Goal: Ask a question

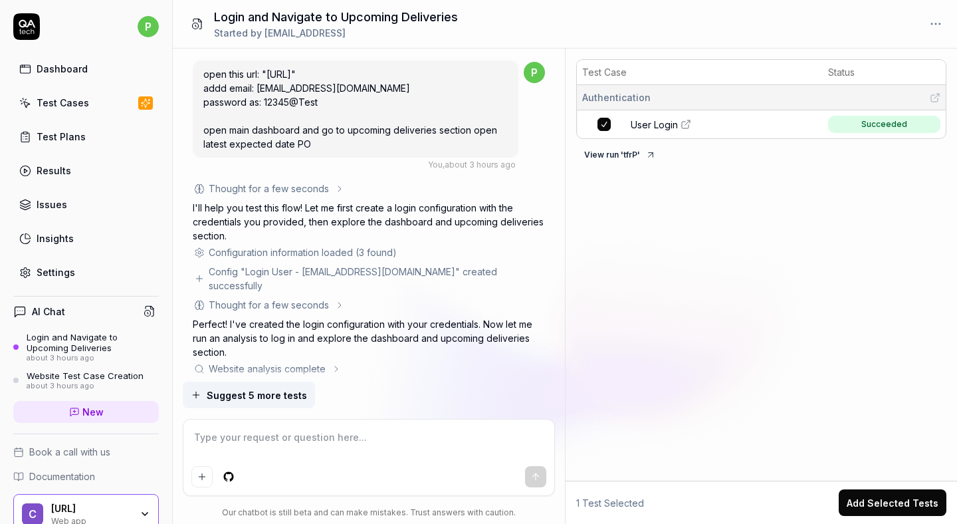
scroll to position [739, 0]
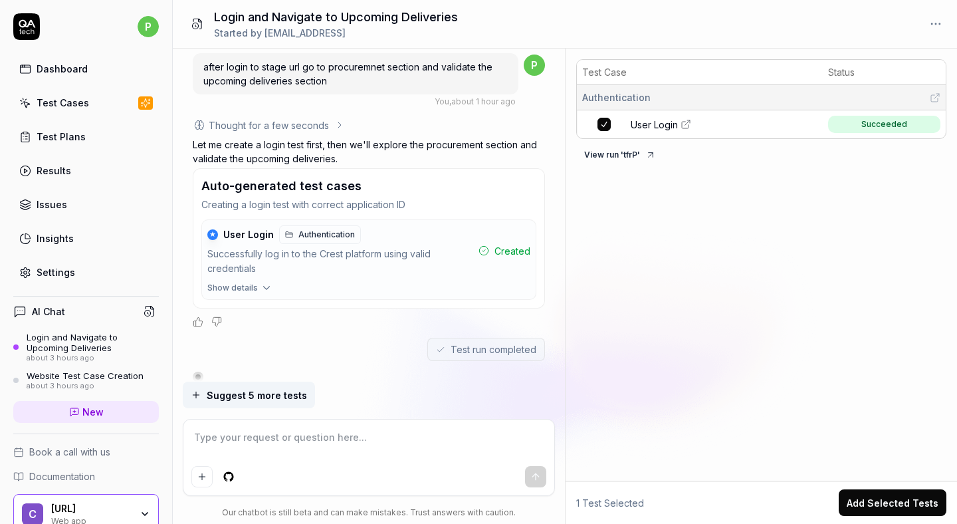
click at [590, 149] on button "View run ' tfrP '" at bounding box center [620, 154] width 88 height 21
click at [728, 103] on div "Authentication" at bounding box center [761, 97] width 358 height 14
click at [611, 152] on button "View run ' tfrP '" at bounding box center [620, 154] width 88 height 21
click at [652, 157] on icon at bounding box center [650, 155] width 11 height 11
click at [255, 396] on span "Suggest 5 more tests" at bounding box center [257, 395] width 100 height 14
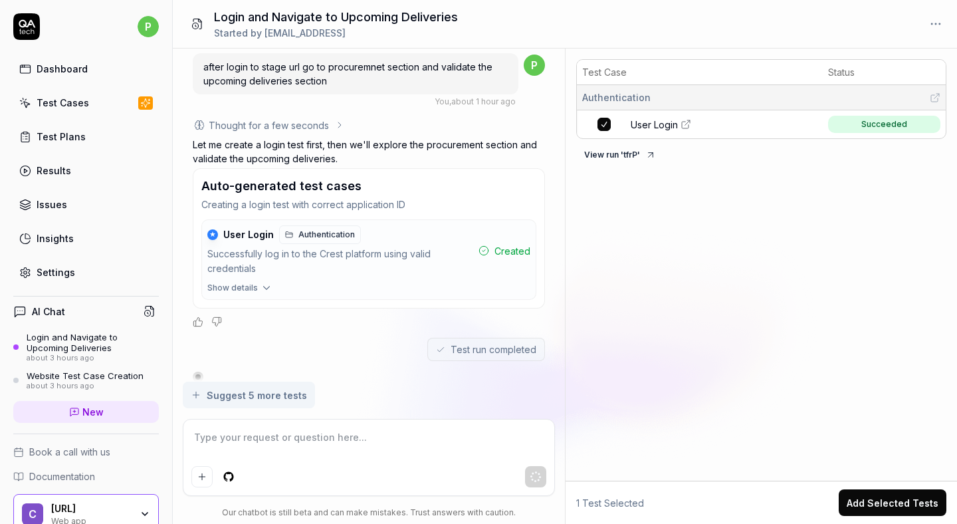
click at [125, 413] on link "New" at bounding box center [86, 412] width 146 height 22
type textarea "*"
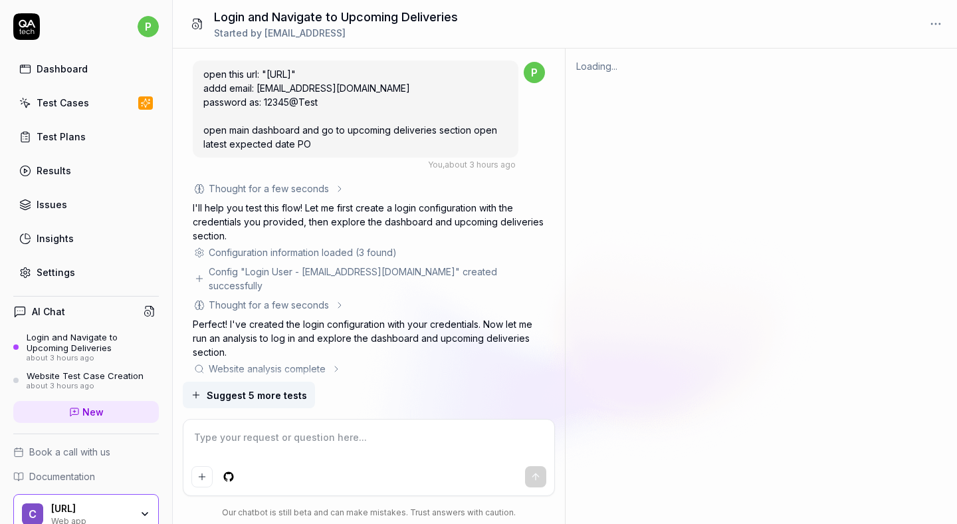
scroll to position [739, 0]
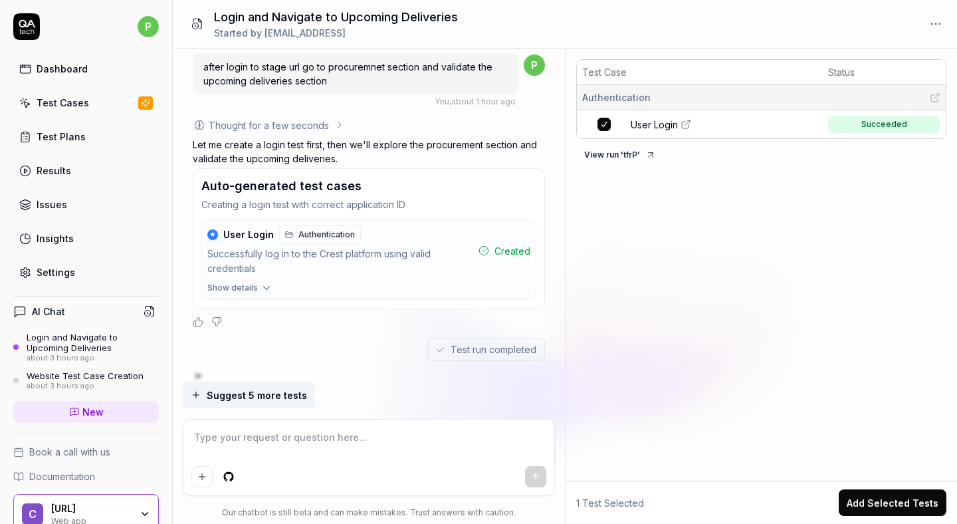
type textarea "*"
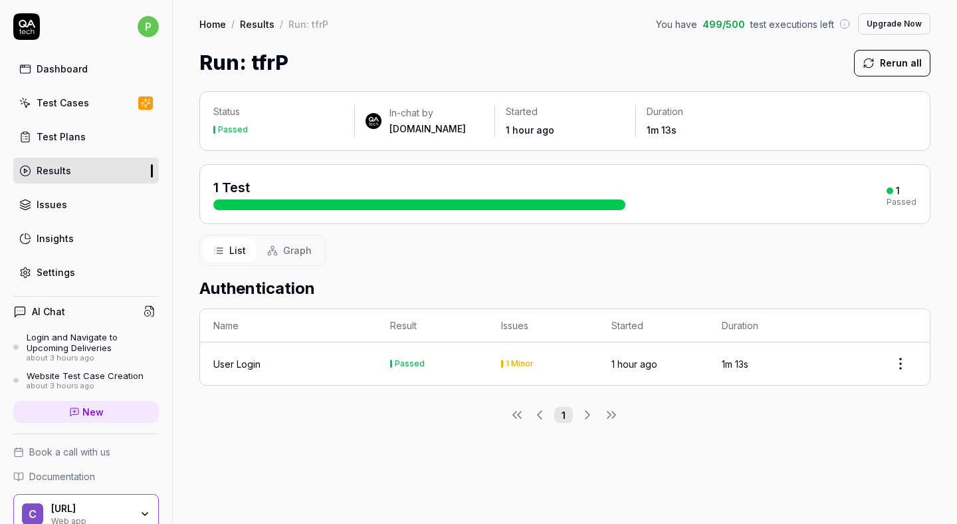
click at [416, 204] on div at bounding box center [419, 204] width 412 height 11
click at [309, 248] on span "Graph" at bounding box center [297, 250] width 29 height 14
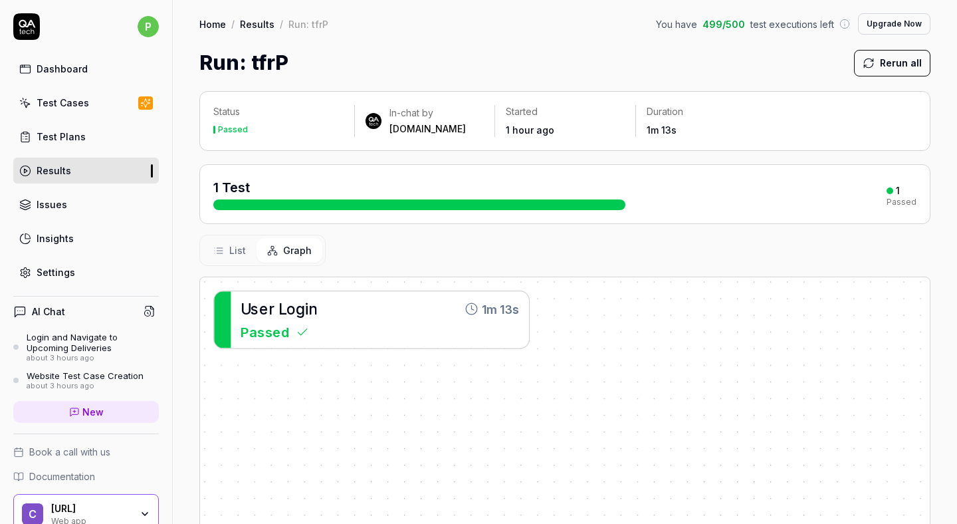
click at [226, 243] on button "List" at bounding box center [230, 250] width 54 height 25
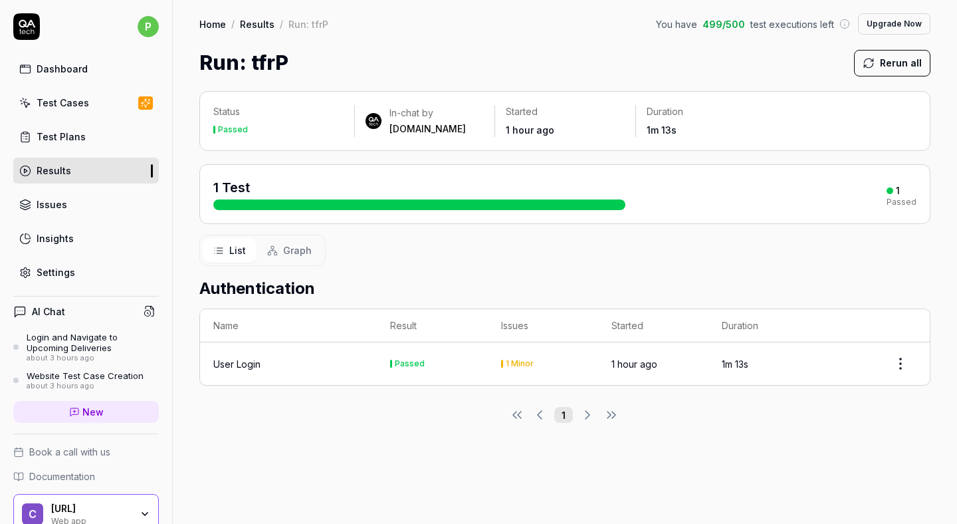
click at [532, 360] on div "1 Minor" at bounding box center [543, 364] width 84 height 8
click at [522, 360] on div "1 Minor" at bounding box center [520, 364] width 28 height 8
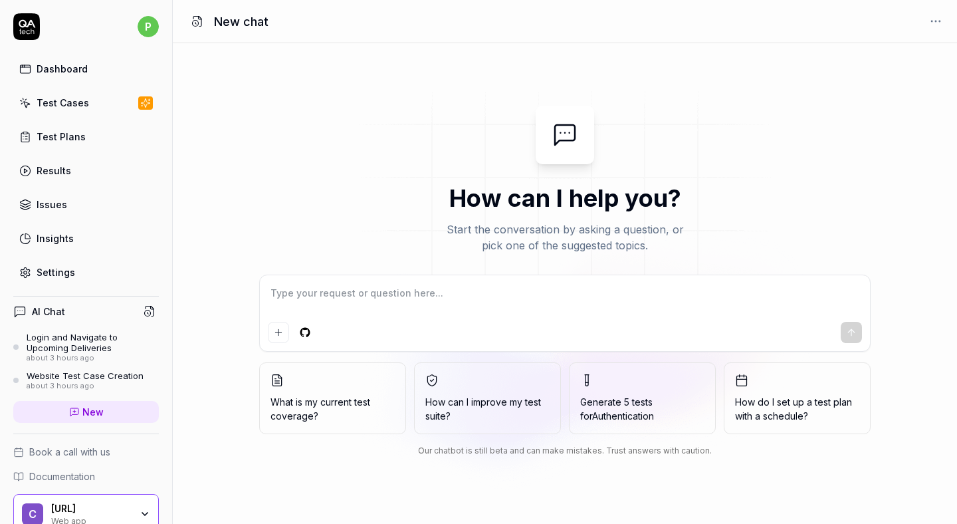
click at [372, 280] on div at bounding box center [565, 313] width 610 height 76
click at [349, 289] on textarea at bounding box center [565, 299] width 594 height 33
type textarea "*"
type textarea "O"
type textarea "*"
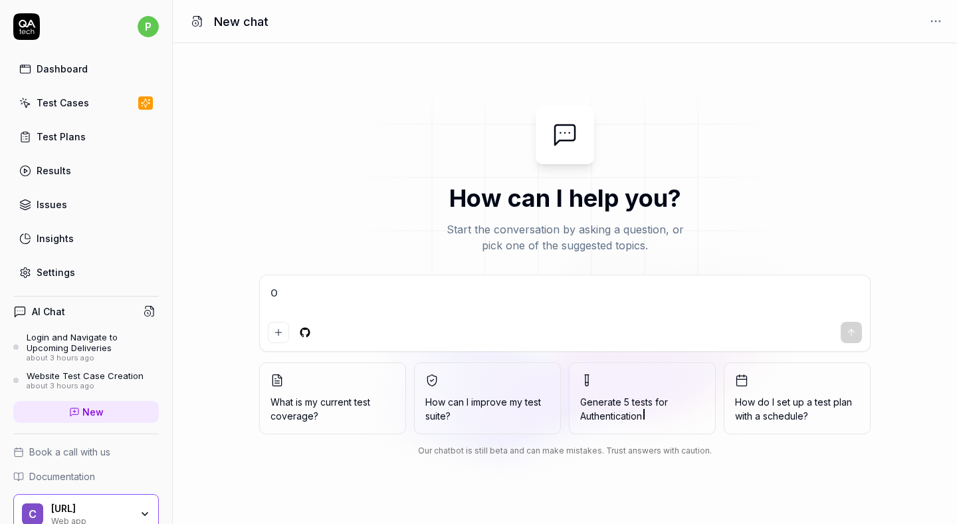
type textarea "Op"
type textarea "*"
type textarea "Ope"
type textarea "*"
type textarea "Open"
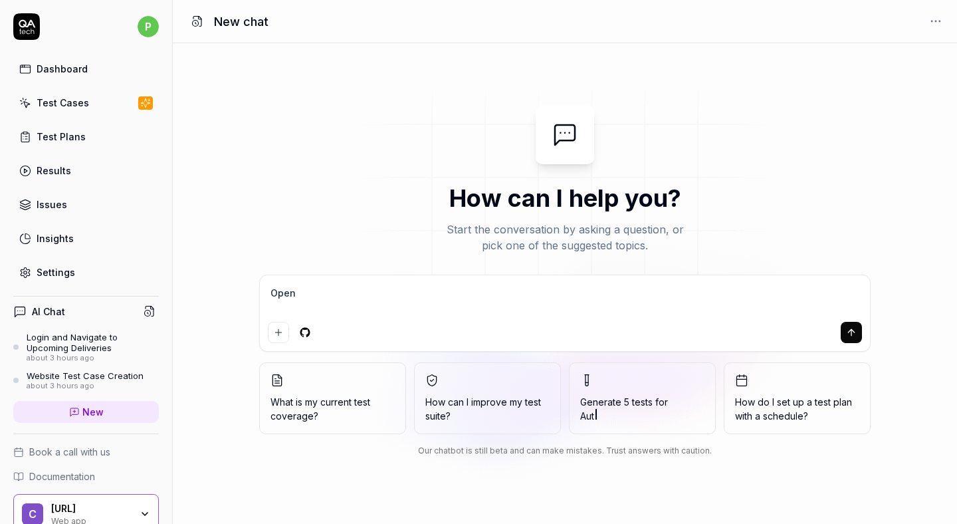
type textarea "*"
type textarea "Open"
type textarea "*"
type textarea "Open a"
type textarea "*"
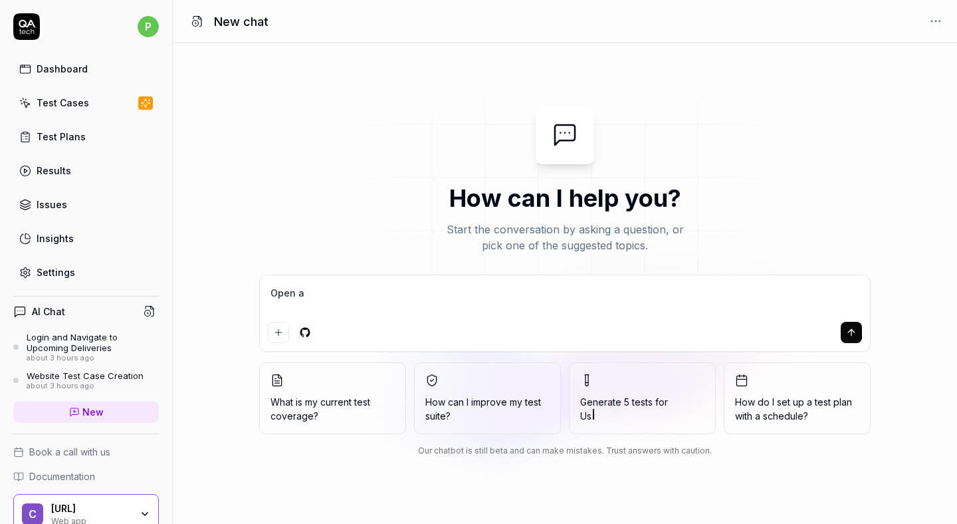
type textarea "Open an"
type textarea "*"
type textarea "Open and"
type textarea "*"
type textarea "Open and"
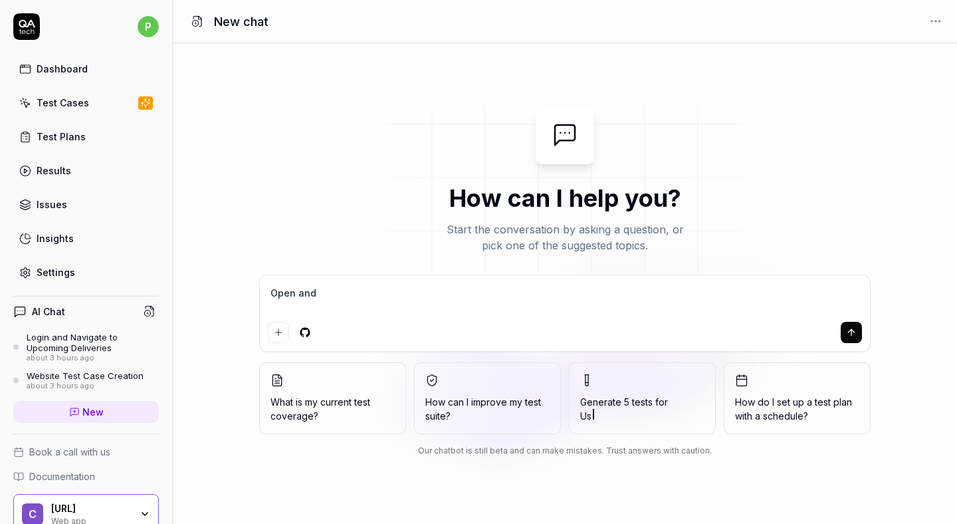
type textarea "*"
type textarea "Open and"
type textarea "*"
type textarea "Open an"
type textarea "*"
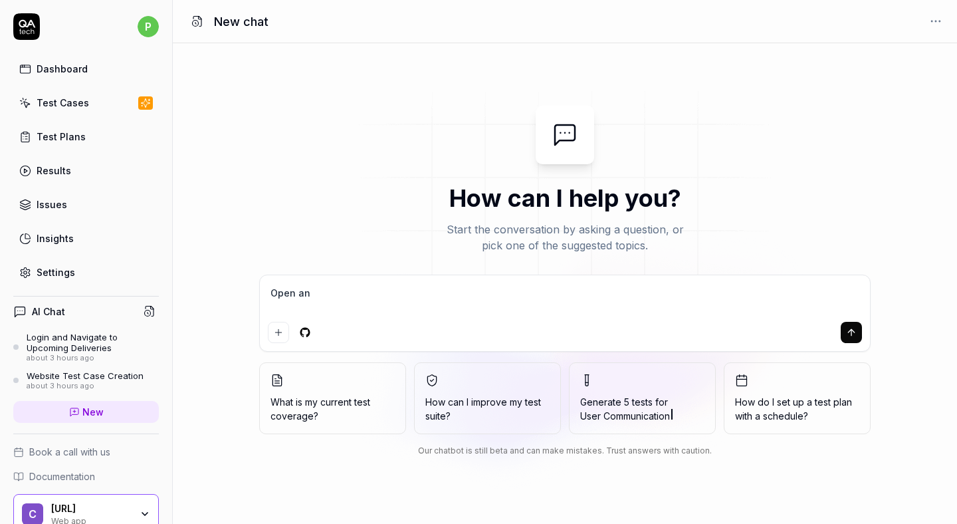
type textarea "Open a"
type textarea "*"
type textarea "Open"
type textarea "*"
type textarea "Open t"
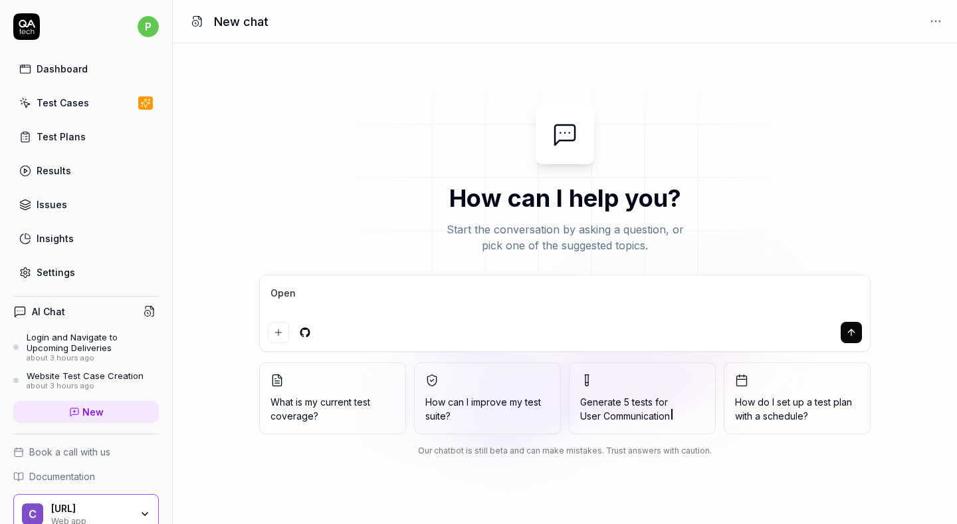
type textarea "*"
type textarea "Open th"
type textarea "*"
type textarea "Open the"
type textarea "*"
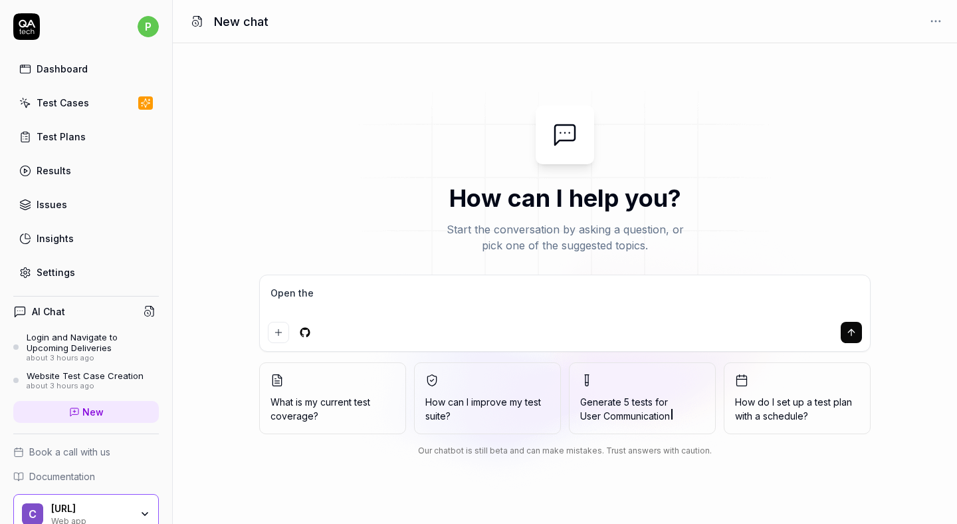
type textarea "Open the"
type textarea "*"
type textarea "Open the s"
type textarea "*"
type textarea "Open the st"
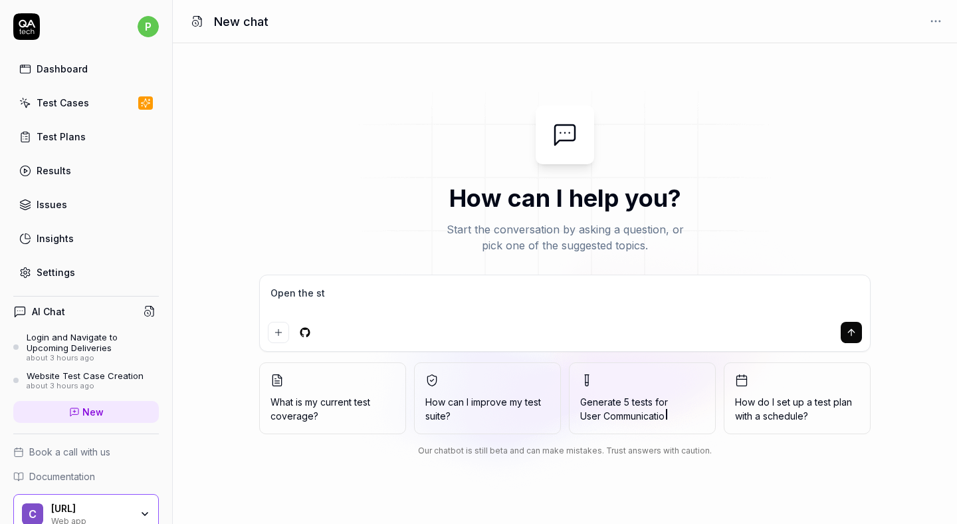
type textarea "*"
type textarea "Open the sta"
type textarea "*"
type textarea "Open the stag"
type textarea "*"
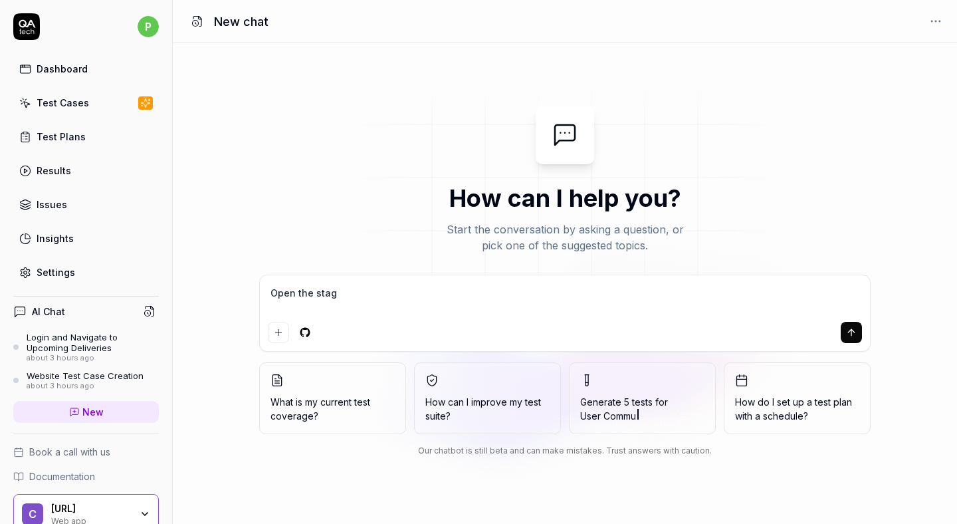
type textarea "Open the stage"
type textarea "*"
type textarea "Open the stage"
type textarea "*"
type textarea "Open the stage u"
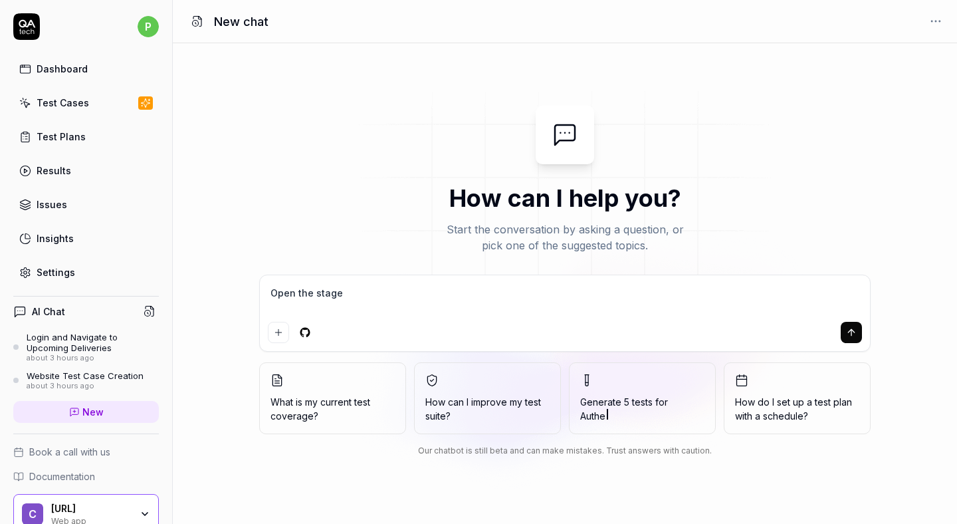
type textarea "*"
type textarea "Open the stage ul"
type textarea "*"
type textarea "Open the stage ulr"
type textarea "*"
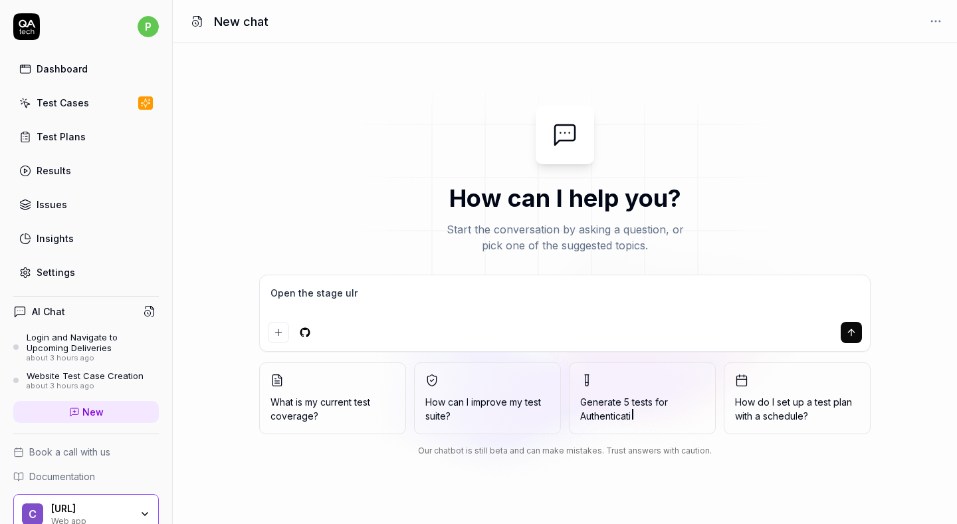
type textarea "Open the stage ulr"
type textarea "*"
type textarea "Open the stage ulr"
type textarea "*"
type textarea "Open the stage ul"
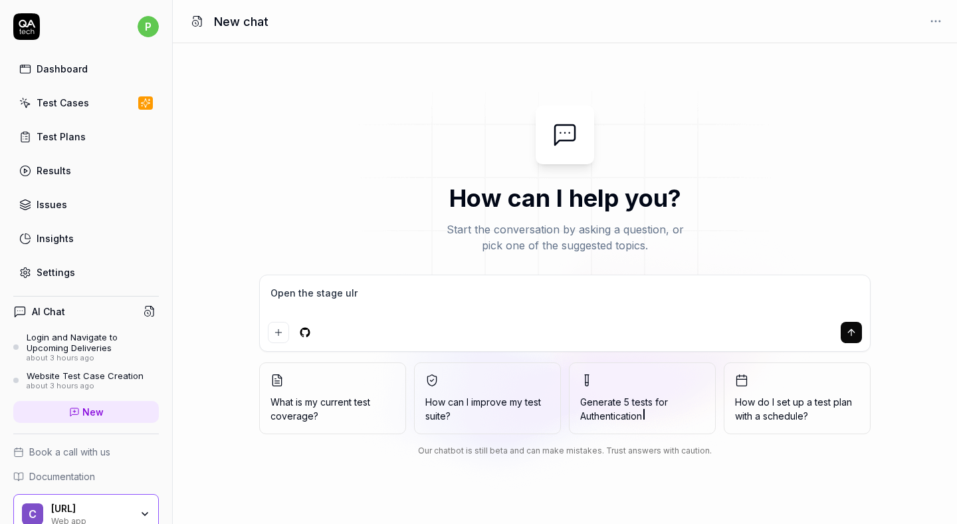
type textarea "*"
type textarea "Open the stage u"
type textarea "*"
type textarea "Open the stage"
type textarea "*"
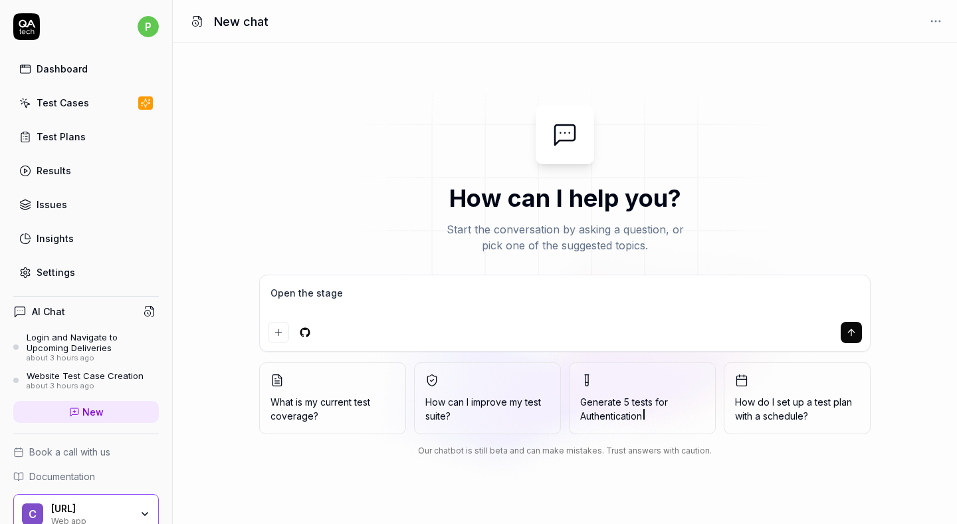
type textarea "Open the stage"
type textarea "*"
type textarea "Open the stag"
type textarea "*"
type textarea "Open the sta"
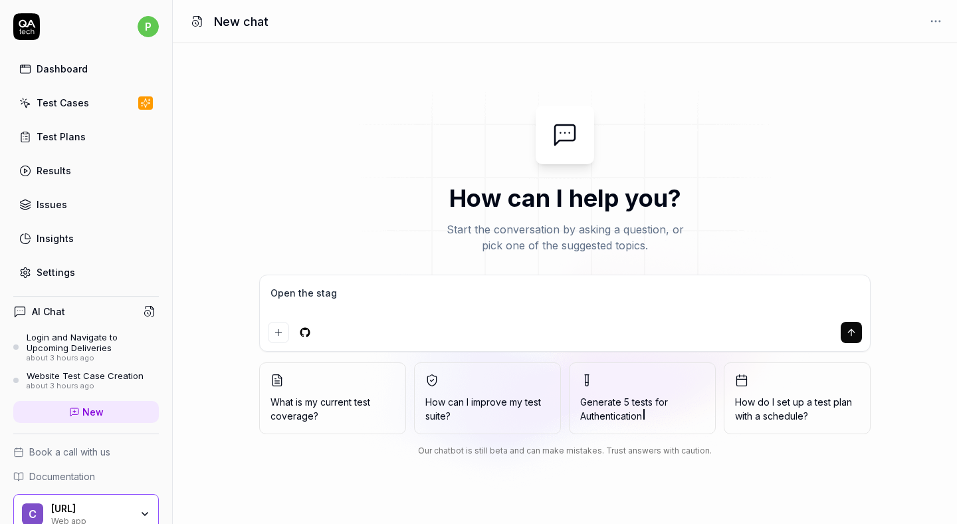
type textarea "*"
type textarea "Open the st"
type textarea "*"
type textarea "Open the s"
type textarea "*"
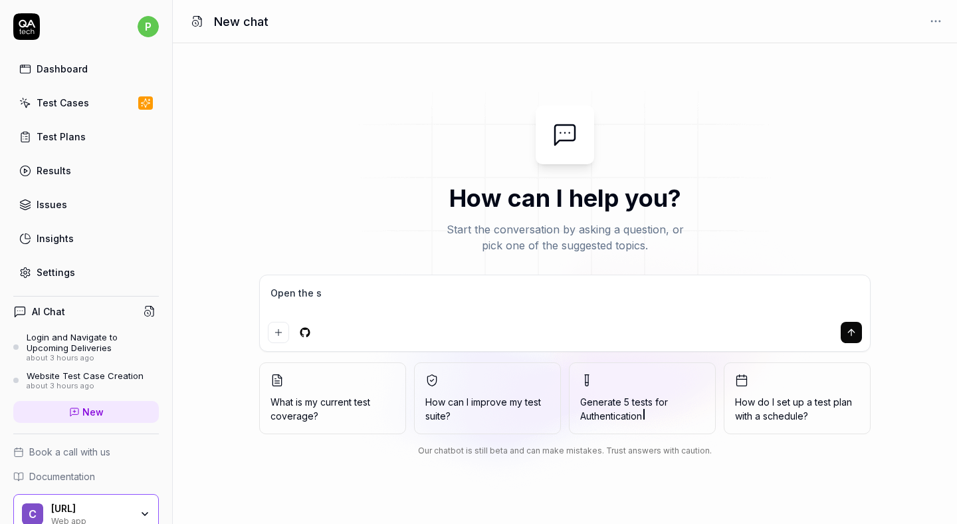
type textarea "Open the"
type textarea "*"
type textarea "Open the q"
type textarea "*"
type textarea "Open the qu"
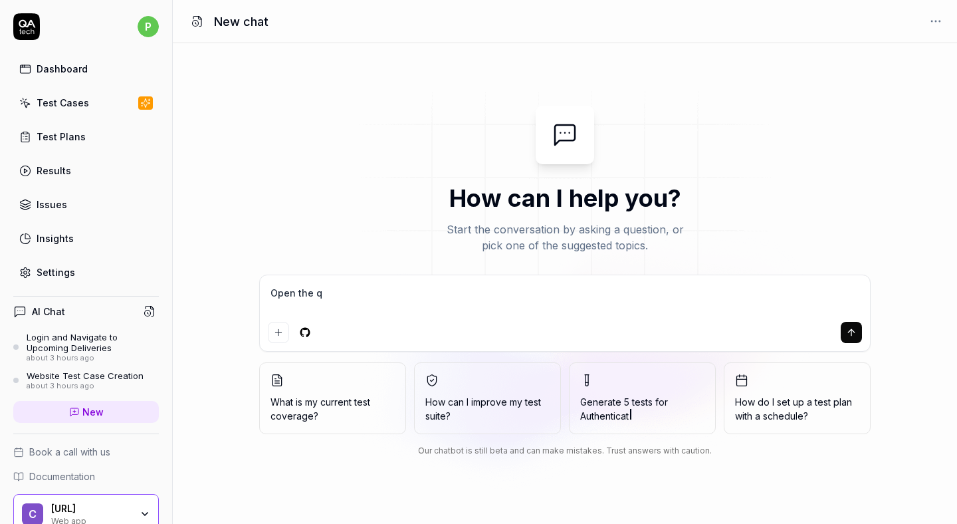
type textarea "*"
type textarea "Open the qua"
type textarea "*"
type textarea "Open the quan"
type textarea "*"
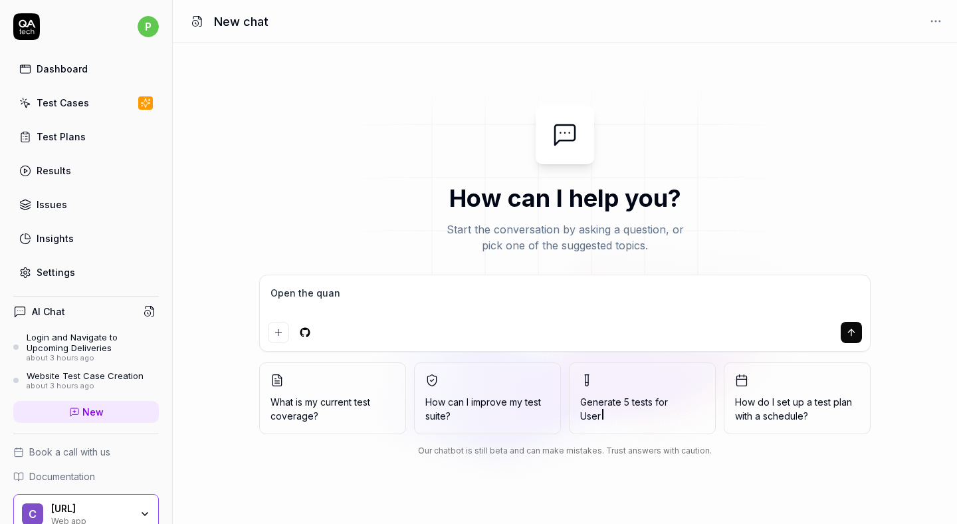
type textarea "Open the quant"
type textarea "*"
type textarea "Open the quantu"
type textarea "*"
type textarea "Open the quantum"
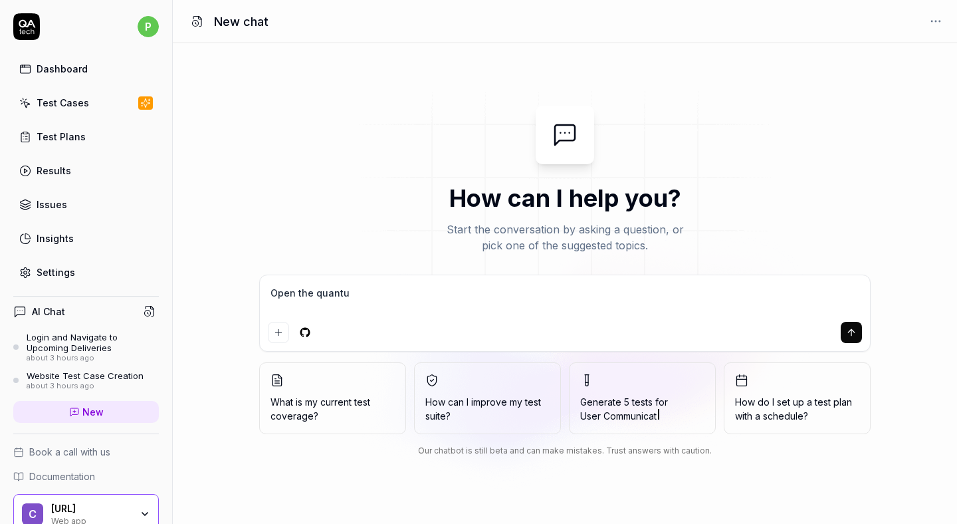
type textarea "*"
type textarea "Open the quantum"
type textarea "*"
type textarea "Open the quantum s"
type textarea "*"
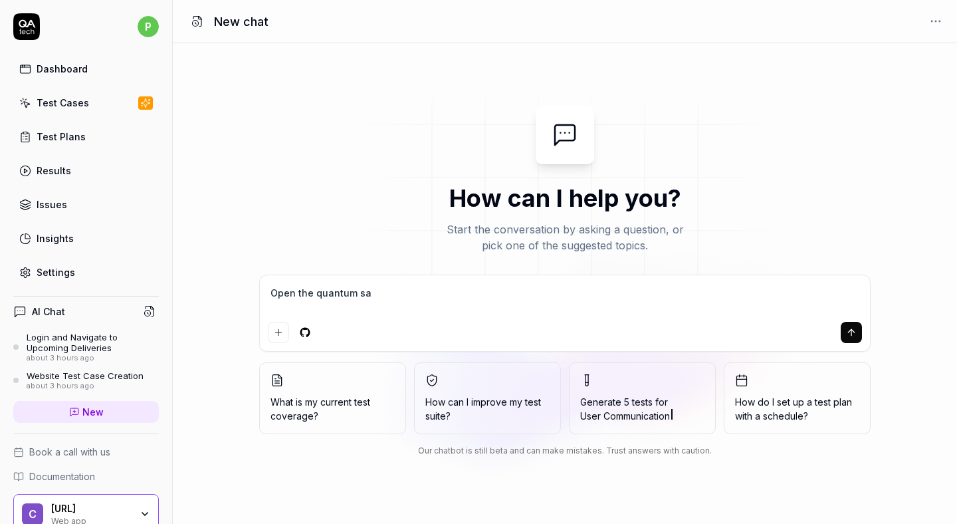
type textarea "Open the quantum sat"
type textarea "*"
type textarea "Open the quantum satg"
type textarea "*"
type textarea "Open the quantum satge"
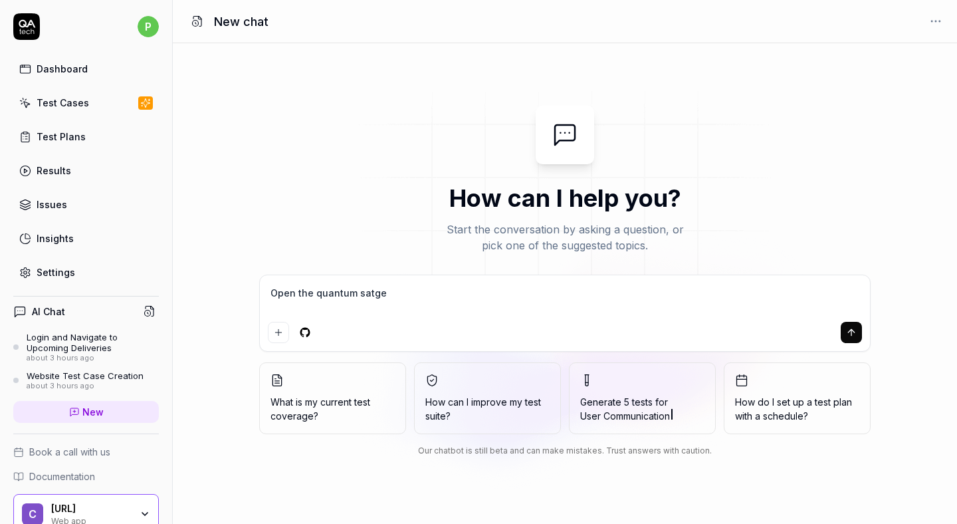
type textarea "*"
type textarea "Open the quantum satge"
type textarea "*"
type textarea "Open the quantum satge"
type textarea "*"
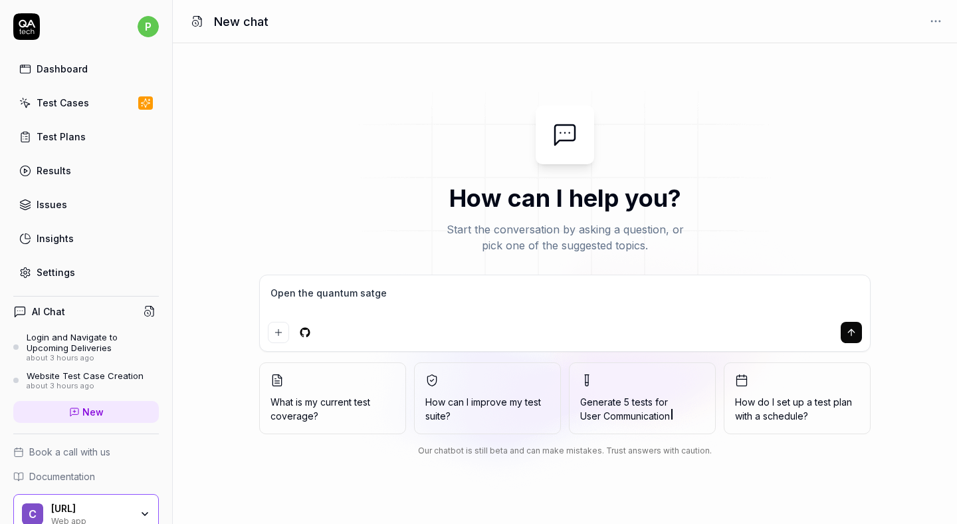
type textarea "Open the quantum satg"
type textarea "*"
type textarea "Open the quantum sat"
type textarea "*"
type textarea "Open the quantum sa"
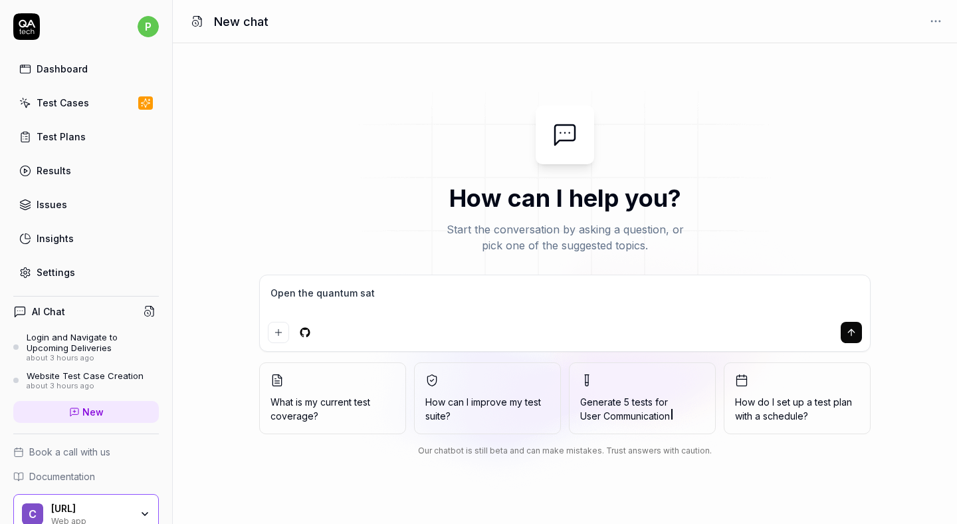
type textarea "*"
type textarea "Open the quantum s"
type textarea "*"
type textarea "Open the quantum st"
type textarea "*"
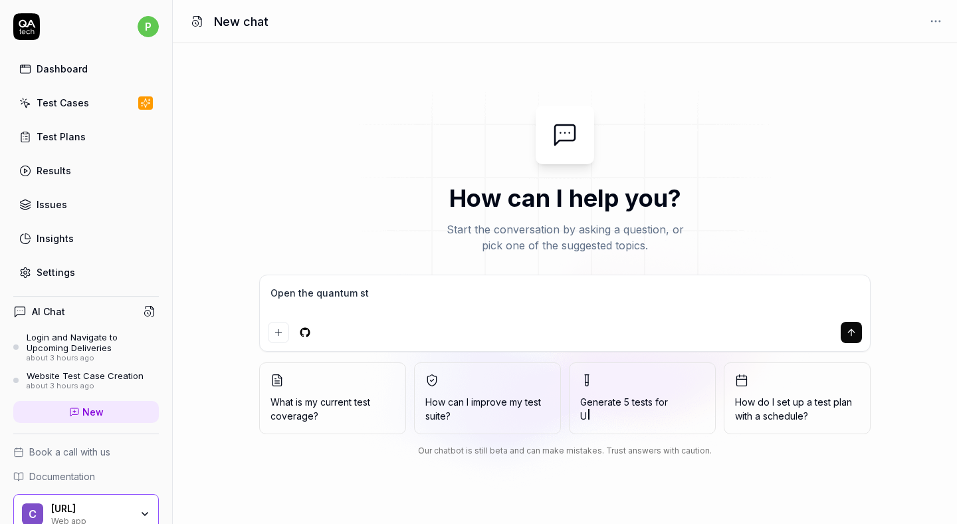
type textarea "Open the quantum stg"
type textarea "*"
type textarea "Open the quantum st"
type textarea "*"
type textarea "Open the quantum sta"
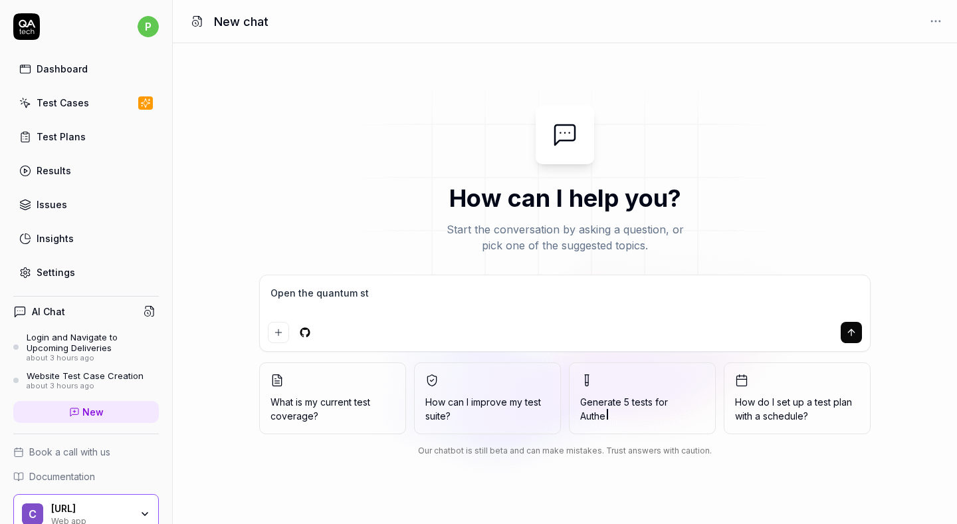
type textarea "*"
type textarea "Open the quantum stag"
type textarea "*"
type textarea "Open the quantum stage"
type textarea "*"
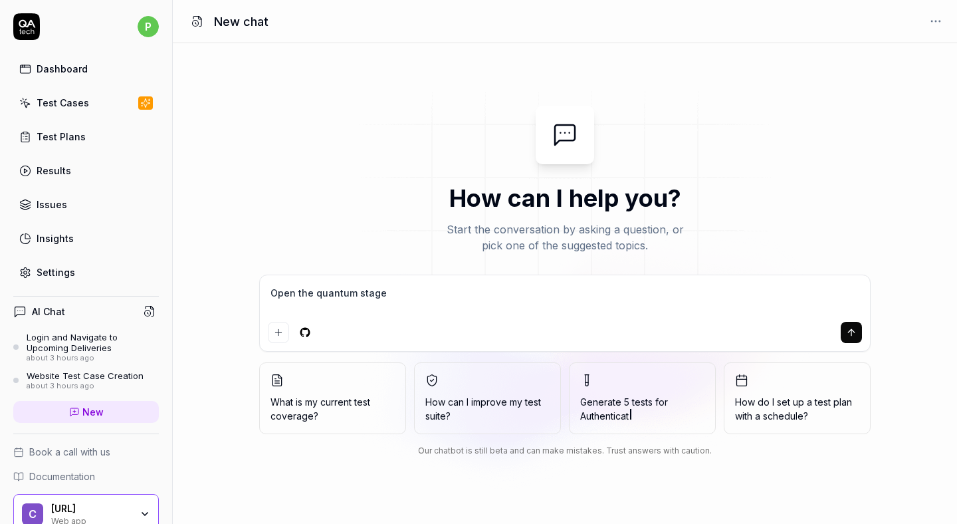
type textarea "Open the quantum stage"
type textarea "*"
type textarea "Open the quantum stage u"
type textarea "*"
type textarea "Open the quantum stage ur"
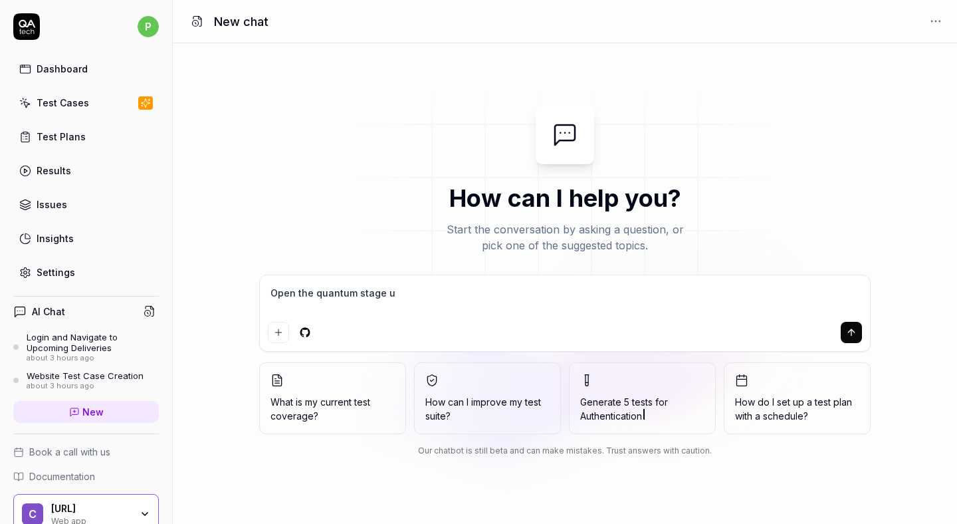
type textarea "*"
type textarea "Open the quantum stage url"
type textarea "*"
type textarea "Open the quantum stage url"
type textarea "*"
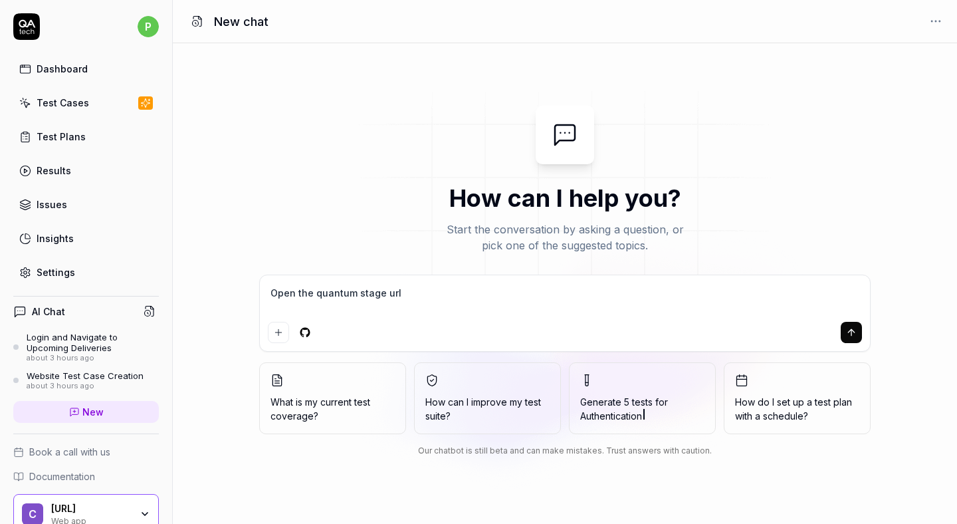
type textarea "Open the quantum stage url a"
type textarea "*"
type textarea "Open the quantum stage url an"
type textarea "*"
type textarea "Open the quantum stage url and"
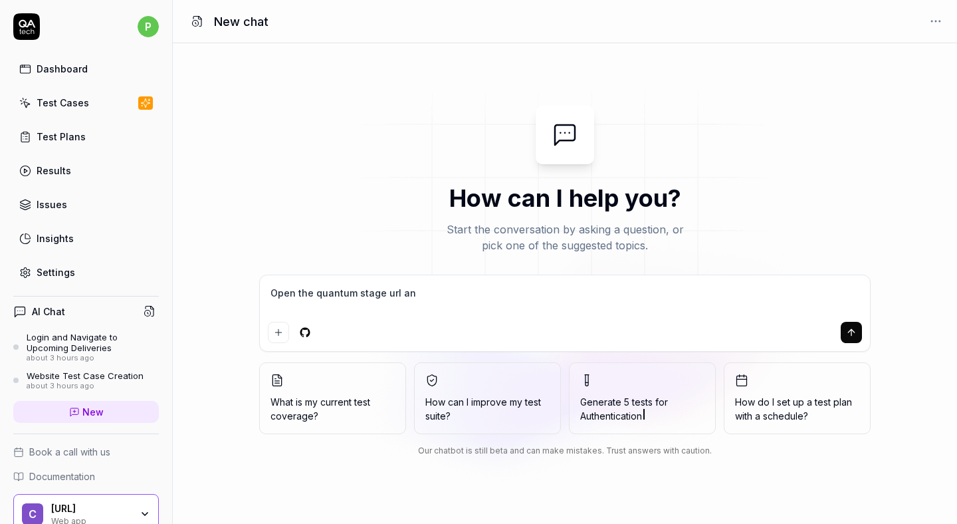
type textarea "*"
type textarea "Open the quantum stage url and"
type textarea "*"
type textarea "Open the quantum stage url and ["
type textarea "*"
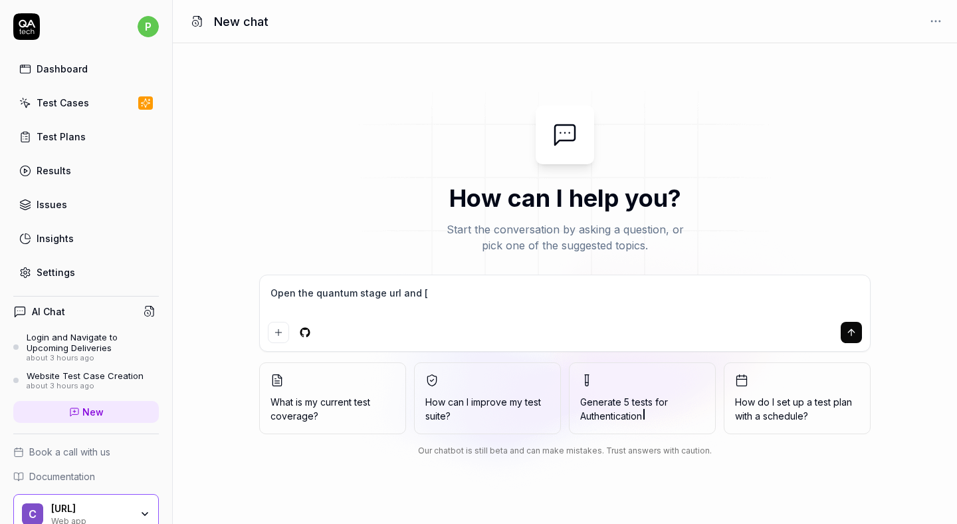
type textarea "Open the quantum stage url and [p"
type textarea "*"
type textarea "Open the quantum stage url and [pe"
type textarea "*"
type textarea "Open the quantum stage url and [per"
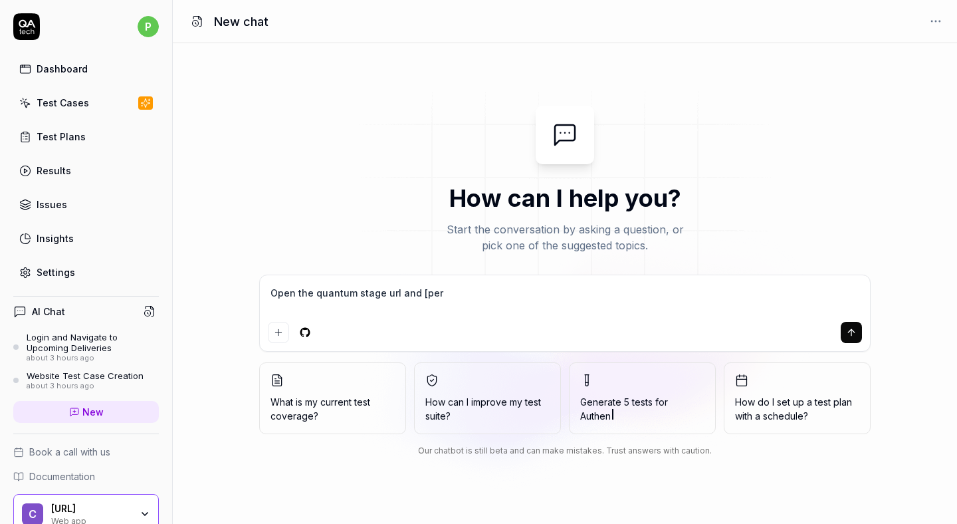
type textarea "*"
type textarea "Open the quantum stage url and [pe"
type textarea "*"
type textarea "Open the quantum stage url and [p"
type textarea "*"
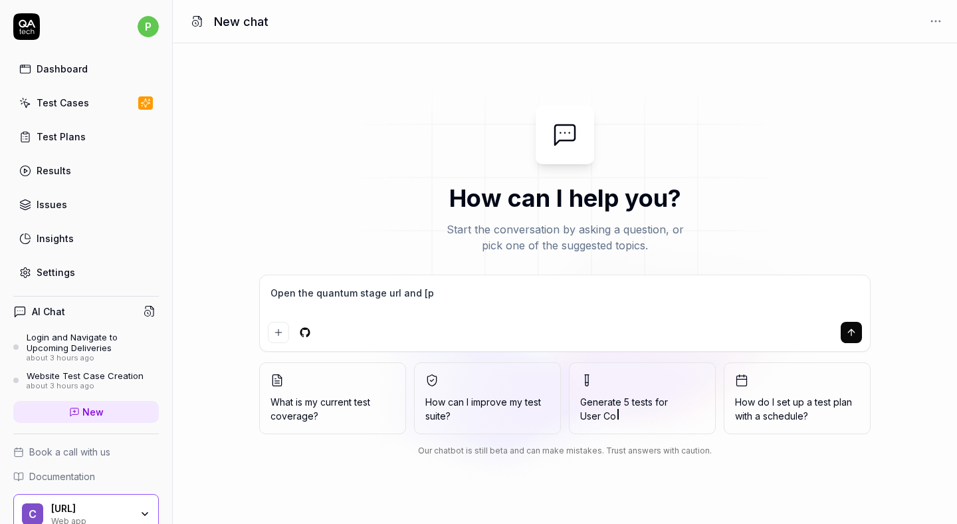
type textarea "Open the quantum stage url and ["
type textarea "*"
type textarea "Open the quantum stage url and"
type textarea "*"
type textarea "Open the quantum stage url and p"
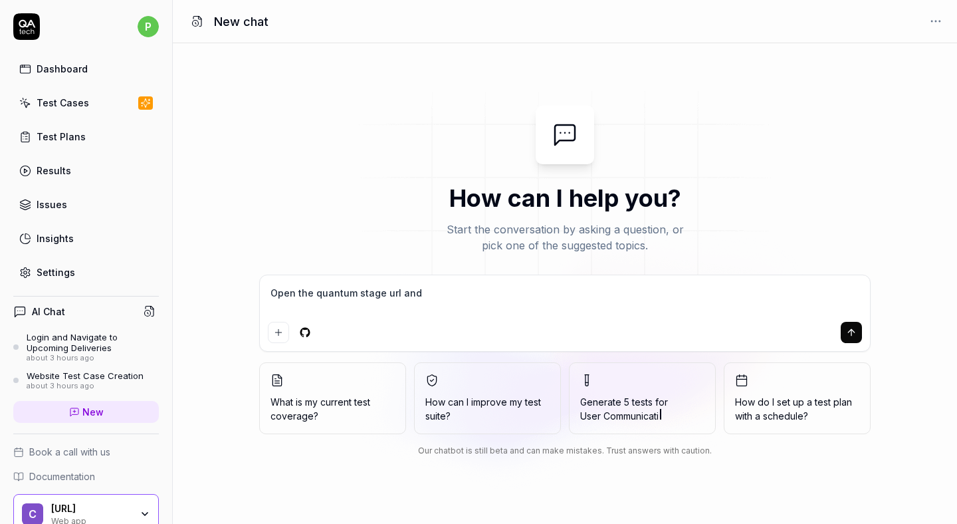
type textarea "*"
type textarea "Open the quantum stage url and pe"
type textarea "*"
type textarea "Open the quantum stage url and per"
type textarea "*"
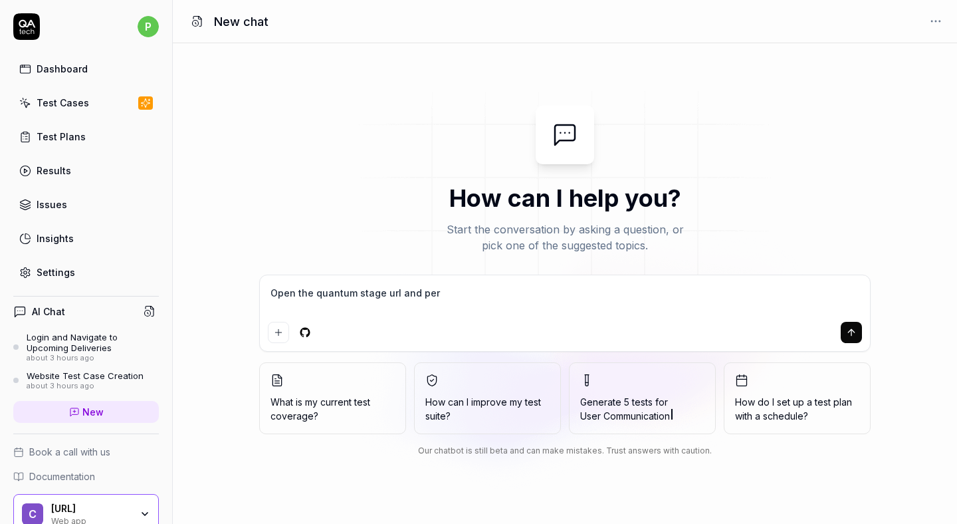
type textarea "Open the quantum stage url and perf"
type textarea "*"
type textarea "Open the quantum stage url and perfo"
type textarea "*"
type textarea "Open the quantum stage url and perfor"
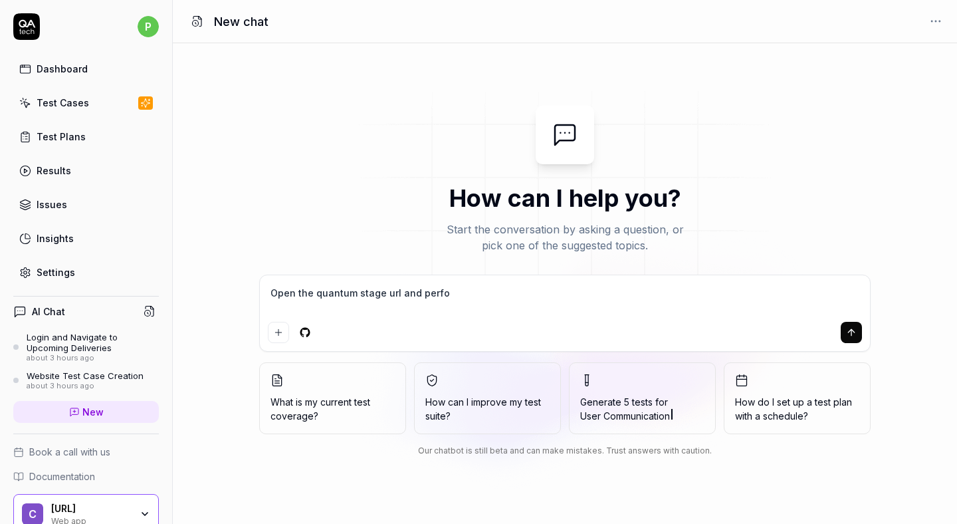
type textarea "*"
type textarea "Open the quantum stage url and perform"
type textarea "*"
type textarea "Open the quantum stage url and perform"
type textarea "*"
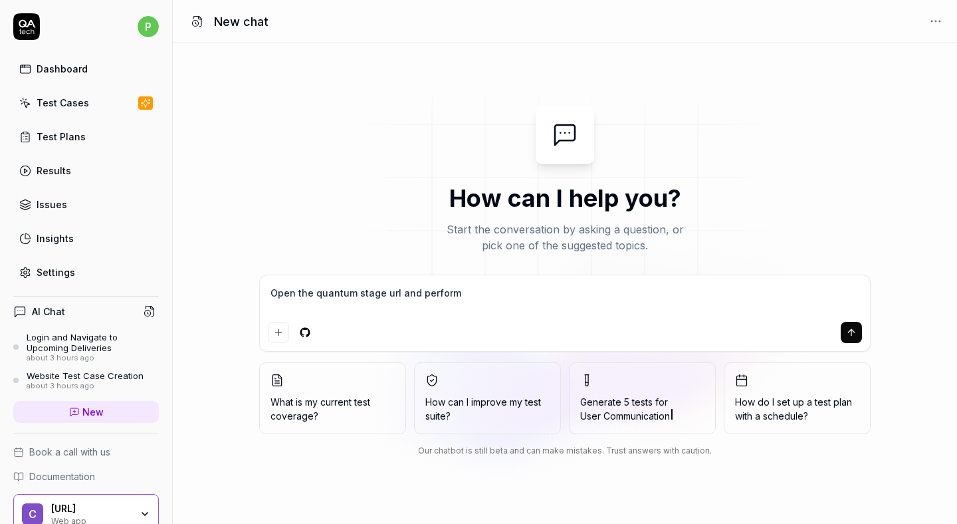
type textarea "Open the quantum stage url and perform l"
type textarea "*"
type textarea "Open the quantum stage url and perform lo"
type textarea "*"
type textarea "Open the quantum stage url and perform log"
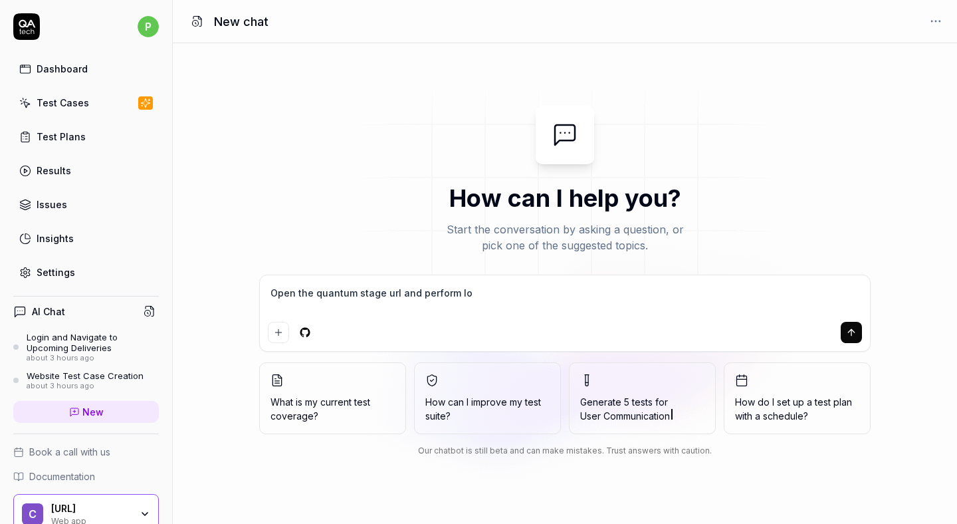
type textarea "*"
type textarea "Open the quantum stage url and perform logi"
type textarea "*"
type textarea "Open the quantum stage url and perform login"
type textarea "*"
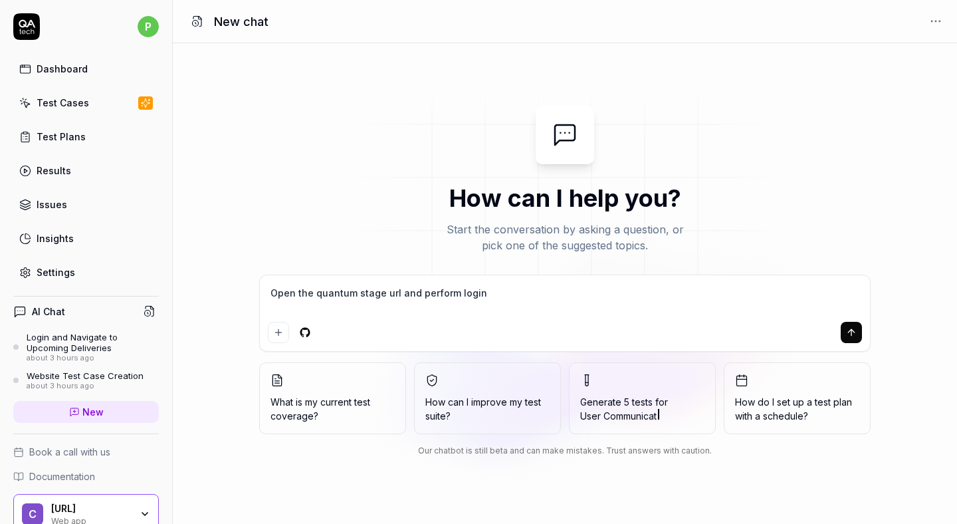
type textarea "Open the quantum stage url and perform login"
type textarea "*"
type textarea "Open the quantum stage url and perform login s"
type textarea "*"
type textarea "Open the quantum stage url and perform login sc"
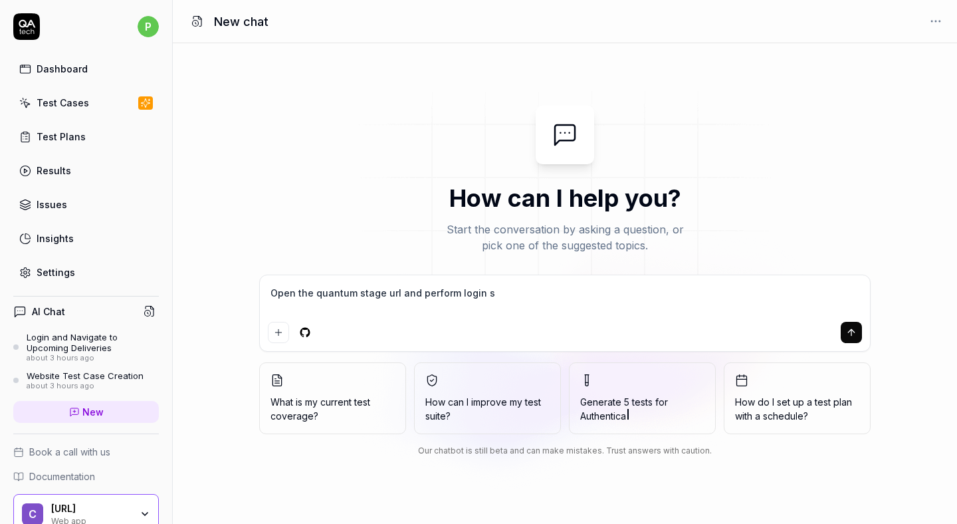
type textarea "*"
type textarea "Open the quantum stage url and perform login sce"
type textarea "*"
type textarea "Open the quantum stage url and perform login scen"
type textarea "*"
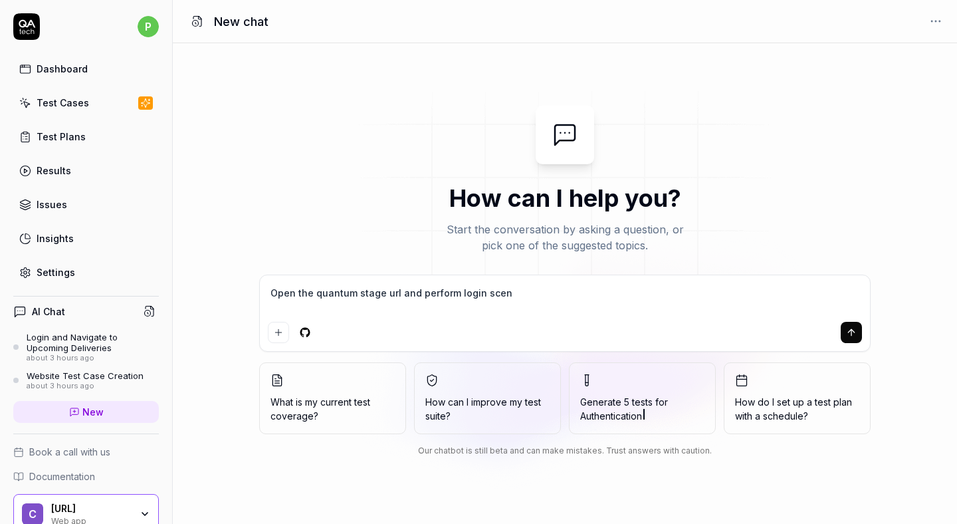
type textarea "Open the quantum stage url and perform login scena"
type textarea "*"
type textarea "Open the quantum stage url and perform login scenar"
type textarea "*"
type textarea "Open the quantum stage url and perform login scenari"
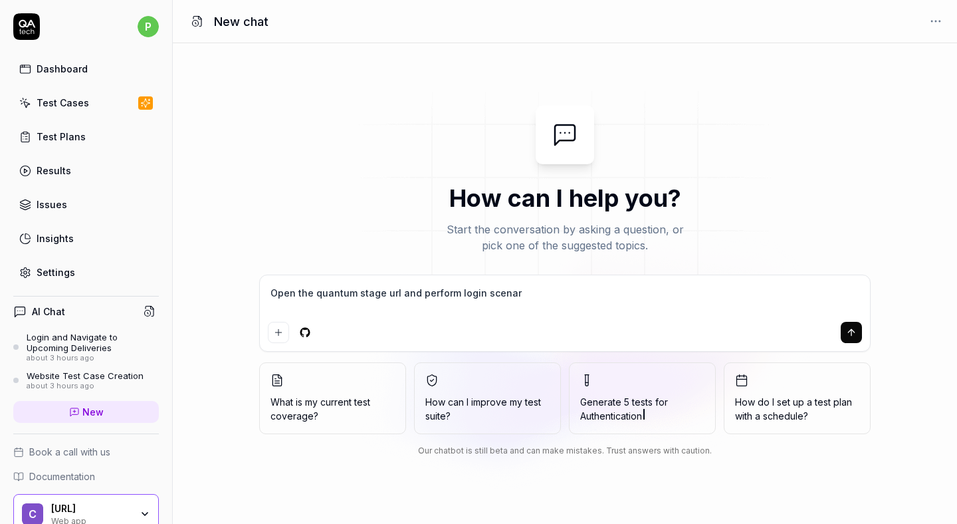
type textarea "*"
type textarea "Open the quantum stage url and perform login scenario"
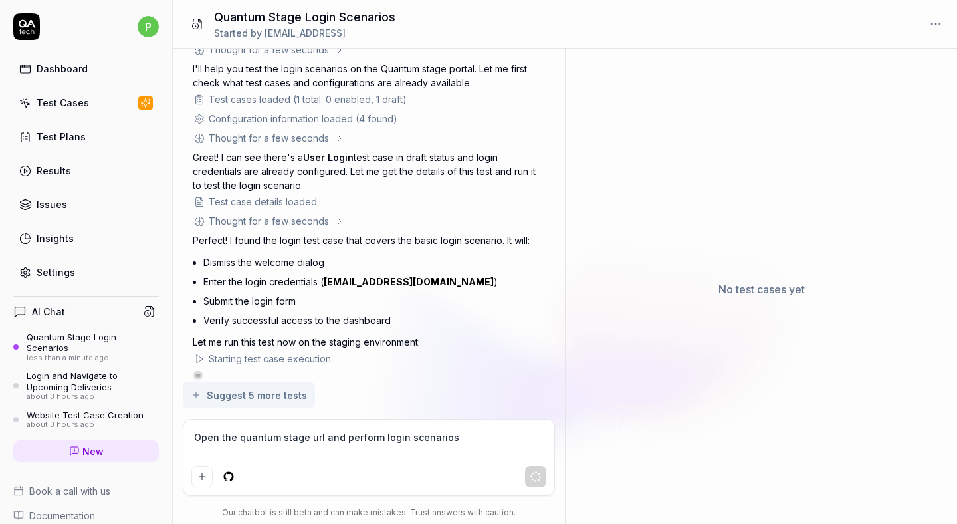
scroll to position [88, 0]
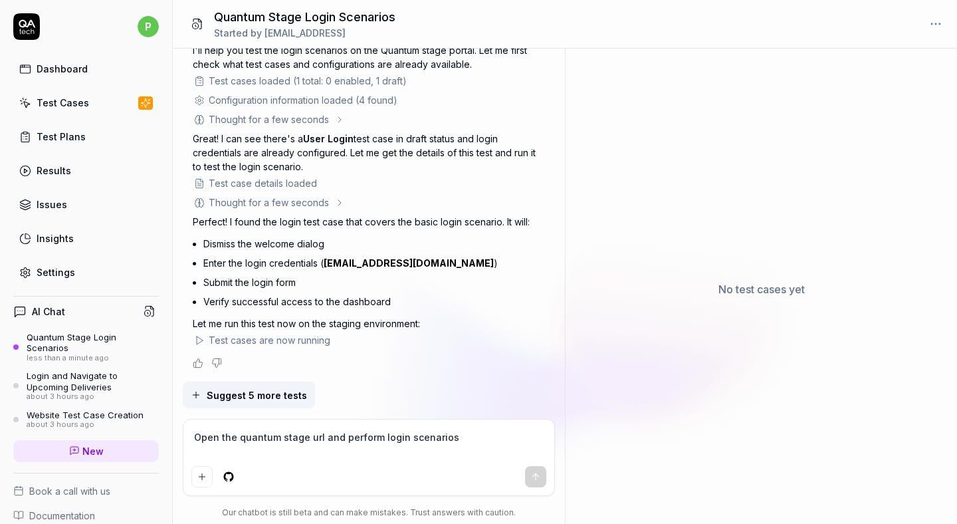
click at [198, 341] on icon at bounding box center [199, 340] width 11 height 11
click at [84, 167] on link "Results" at bounding box center [86, 170] width 146 height 26
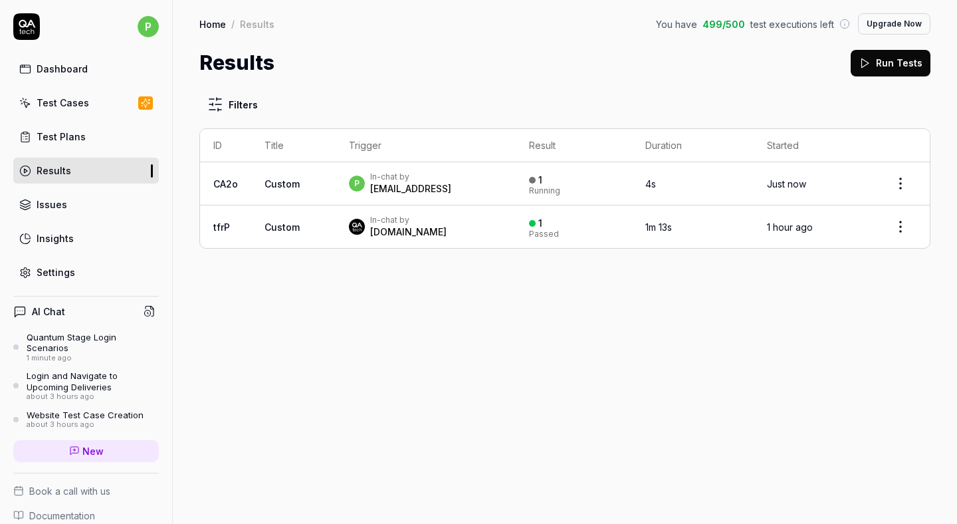
click at [426, 183] on div "pranalihongekar@getcrest.ai" at bounding box center [410, 188] width 81 height 13
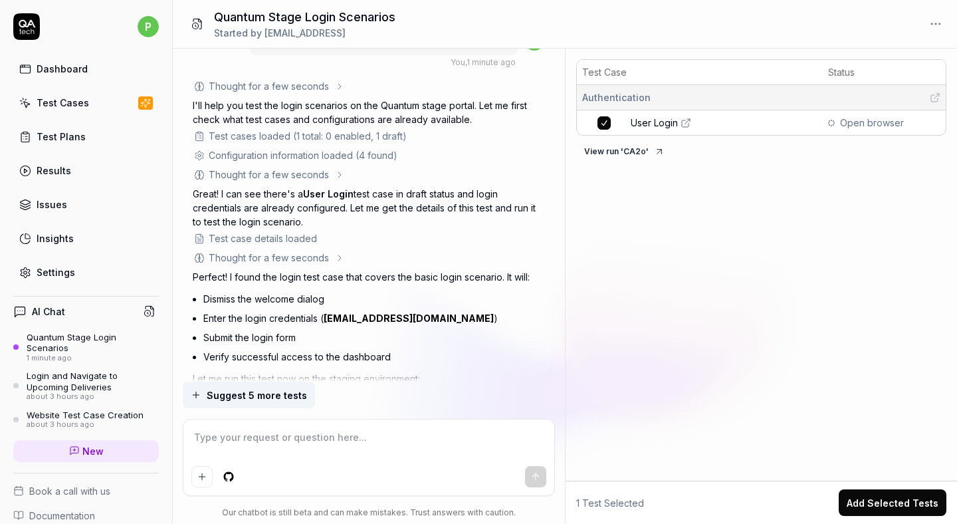
scroll to position [88, 0]
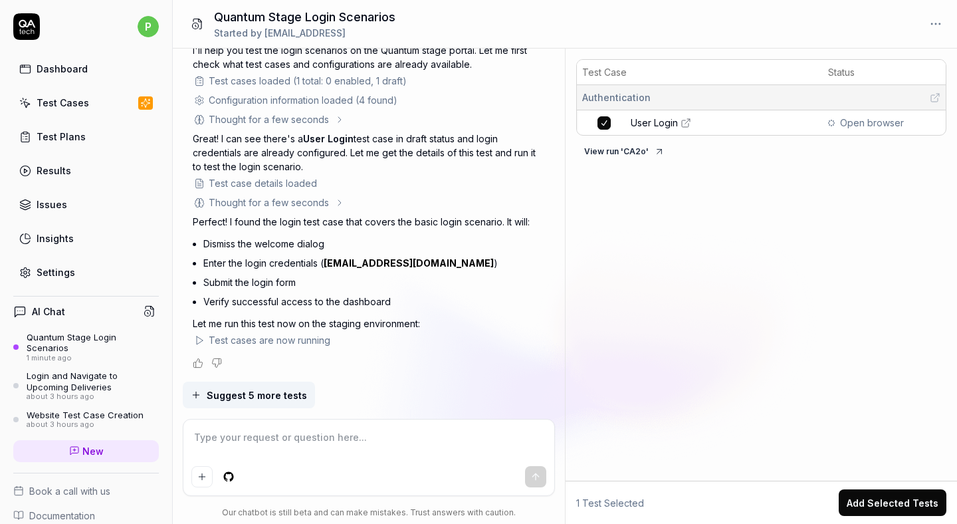
click at [853, 120] on span "Open browser" at bounding box center [872, 123] width 64 height 14
click at [931, 99] on icon at bounding box center [934, 98] width 7 height 7
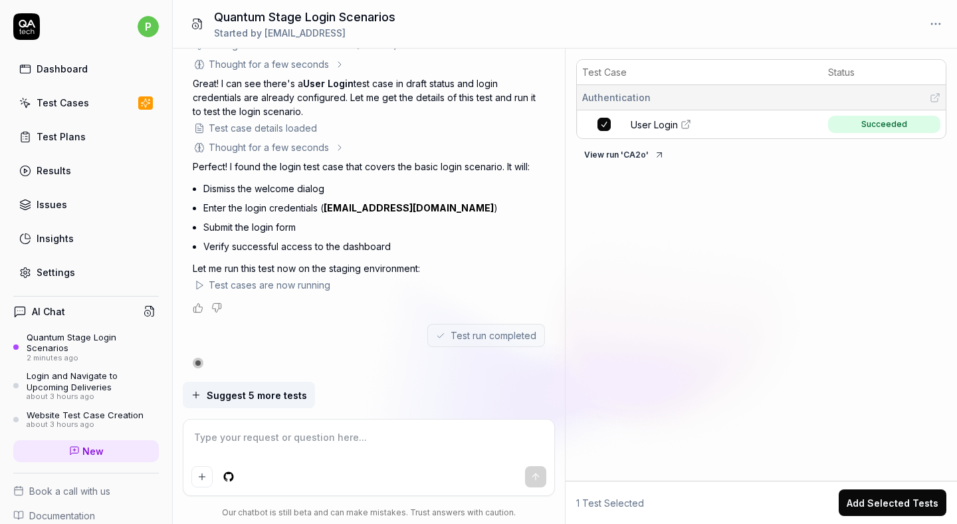
scroll to position [429, 0]
